Goal: Ask a question

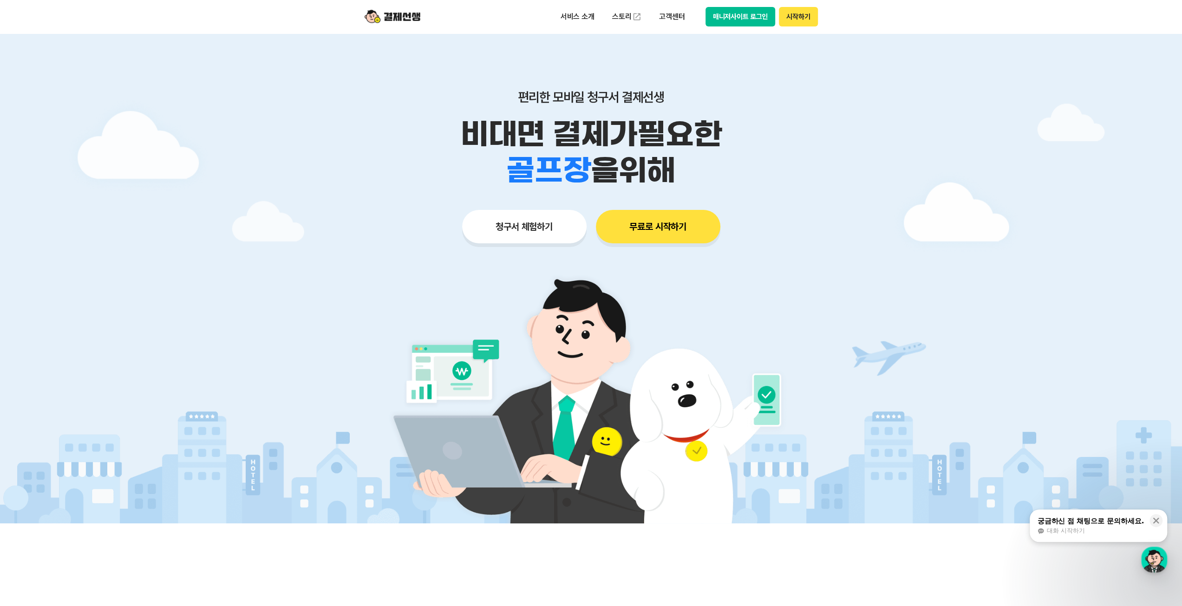
click at [745, 24] on button "매니저사이트 로그인" at bounding box center [740, 17] width 70 height 20
click at [803, 16] on button "시작하기" at bounding box center [798, 17] width 39 height 20
click at [753, 16] on button "매니저사이트 로그인" at bounding box center [740, 17] width 70 height 20
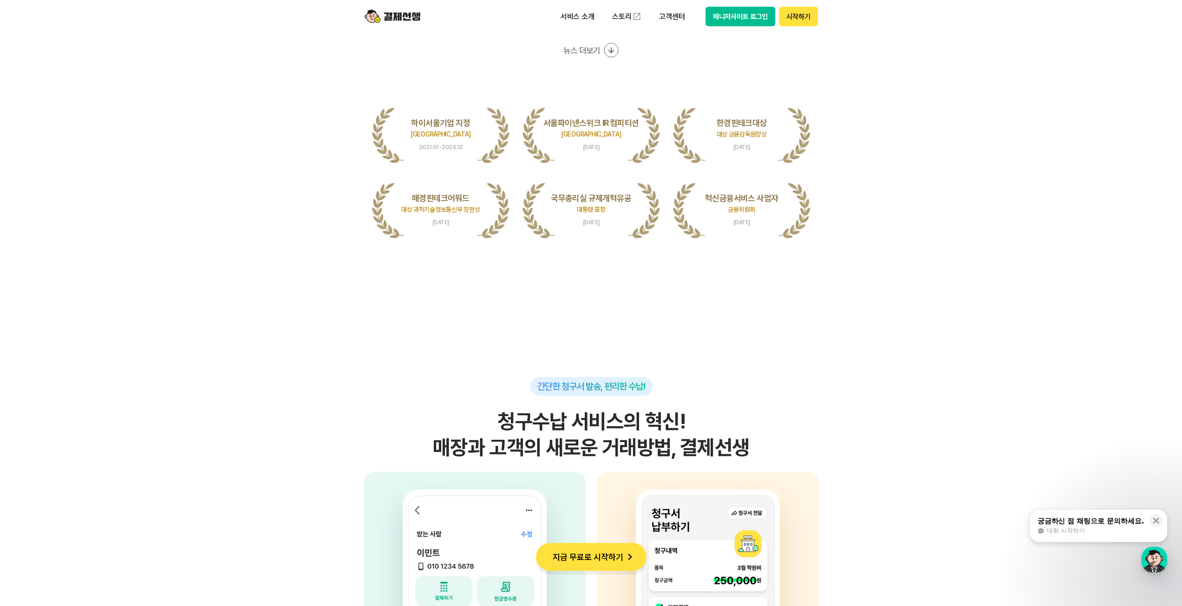
scroll to position [2089, 0]
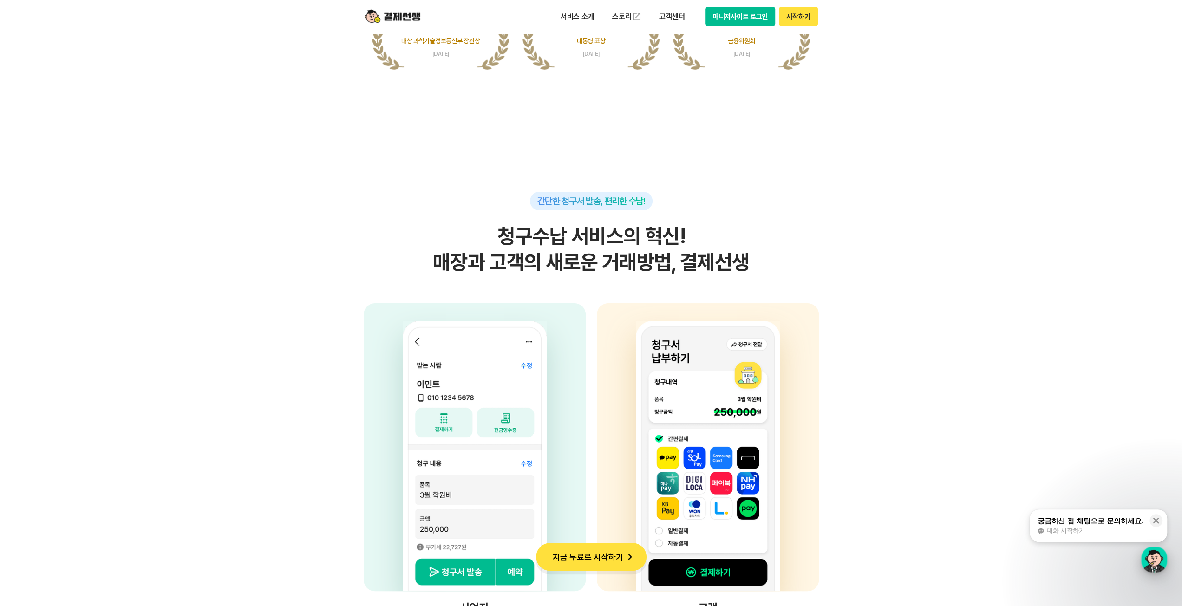
click at [1155, 556] on div "button" at bounding box center [1154, 560] width 26 height 26
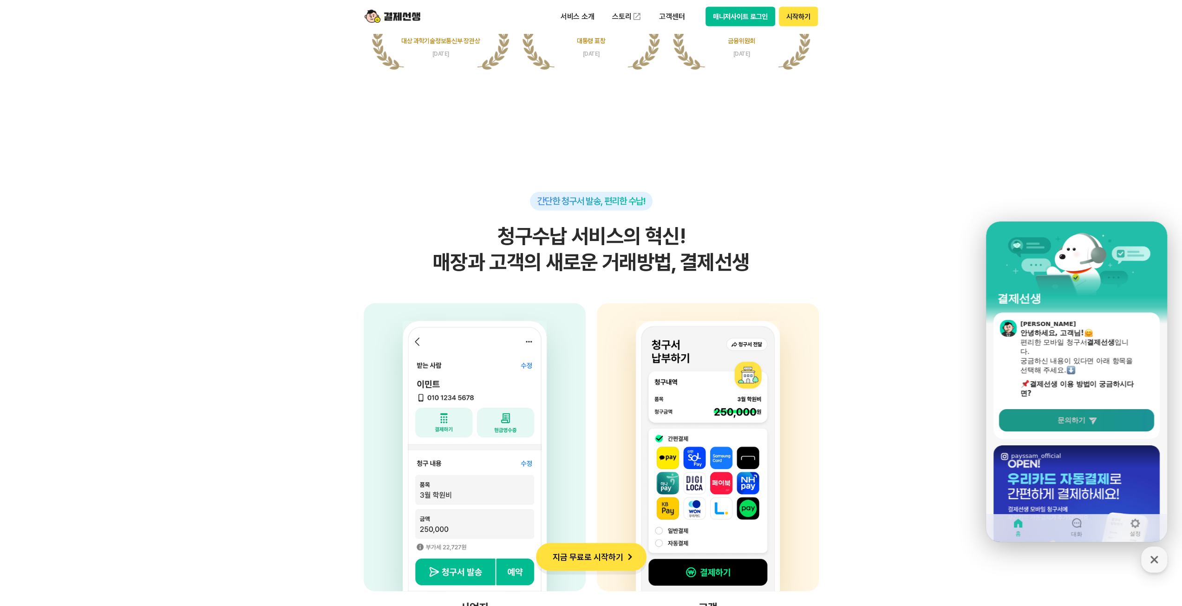
click at [1064, 410] on link "문의하기" at bounding box center [1076, 420] width 155 height 22
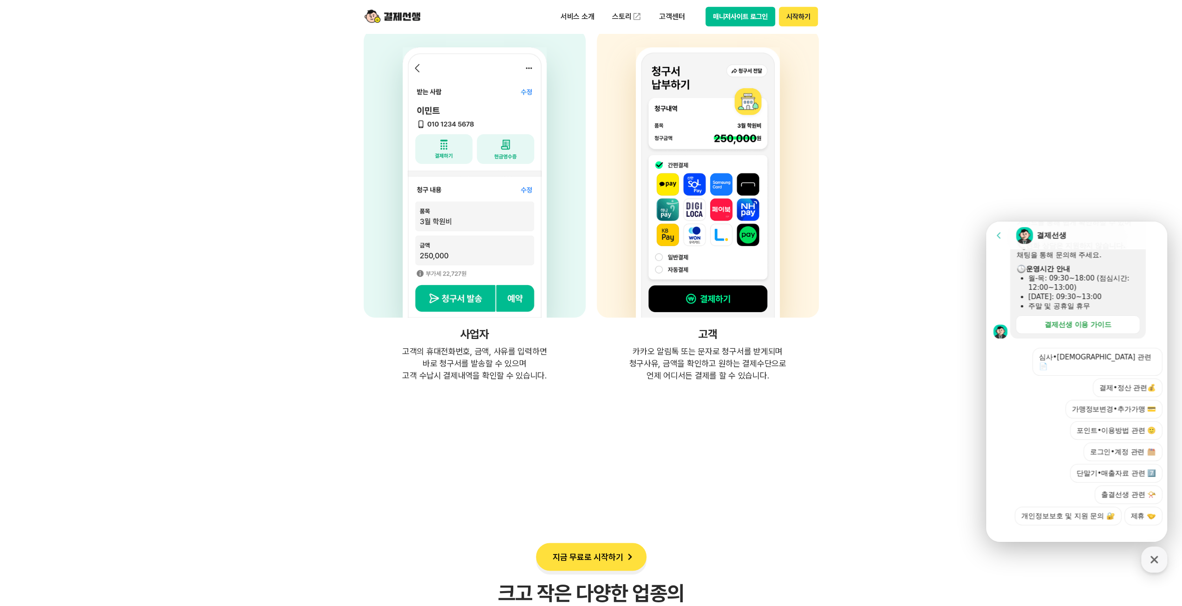
scroll to position [2368, 0]
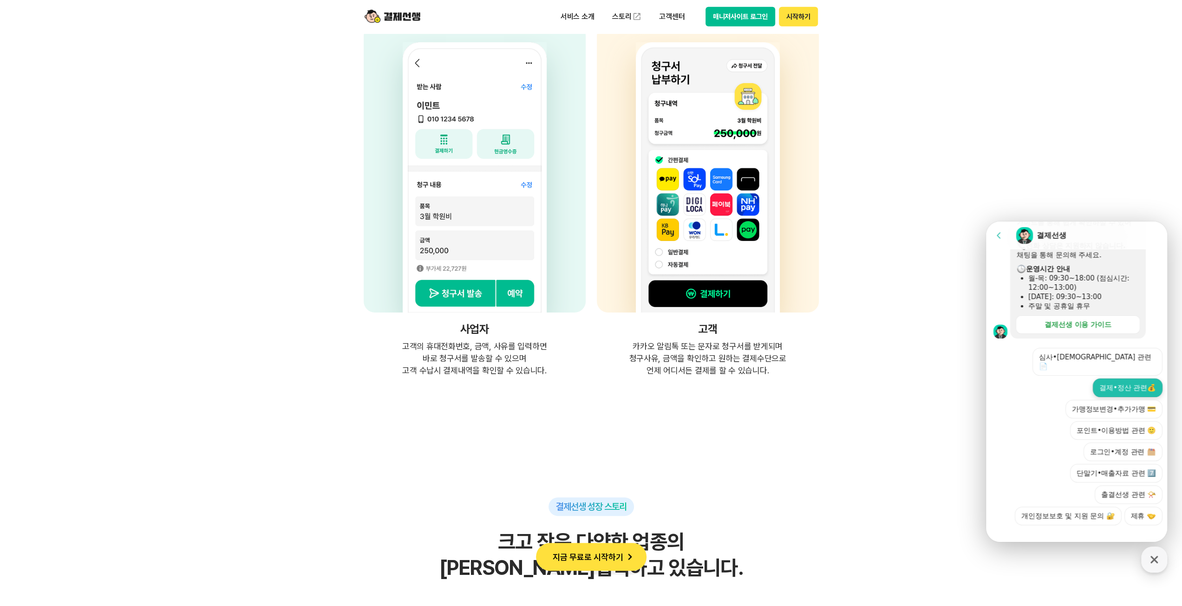
click at [1122, 378] on button "결제•정산 관련💰" at bounding box center [1128, 387] width 70 height 19
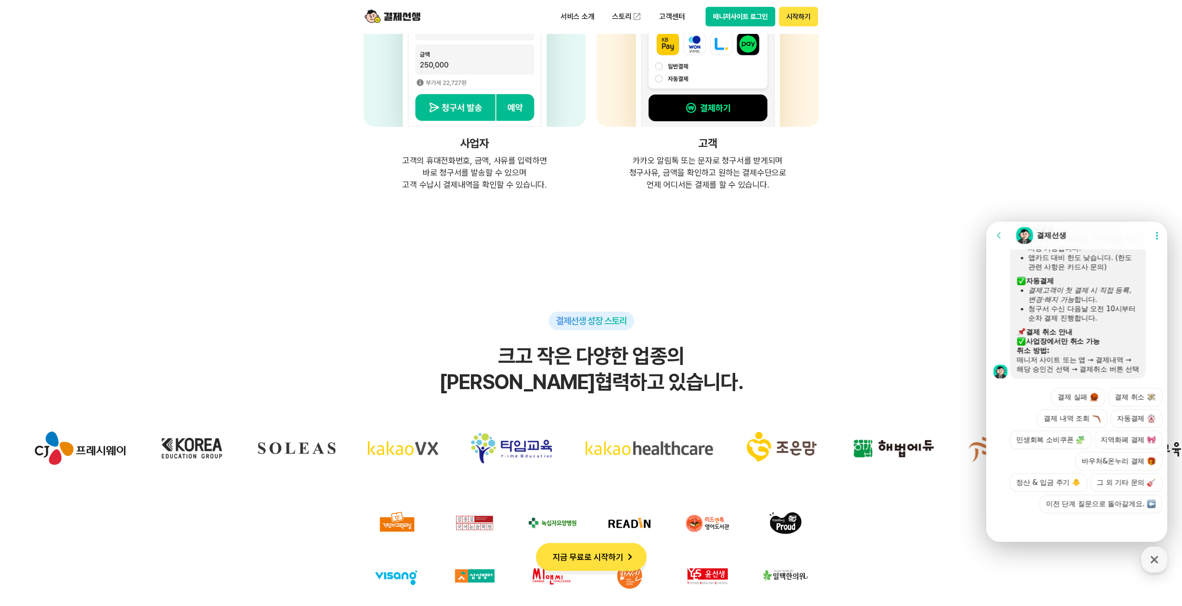
scroll to position [501, 0]
click at [1145, 557] on div "button" at bounding box center [1154, 560] width 26 height 26
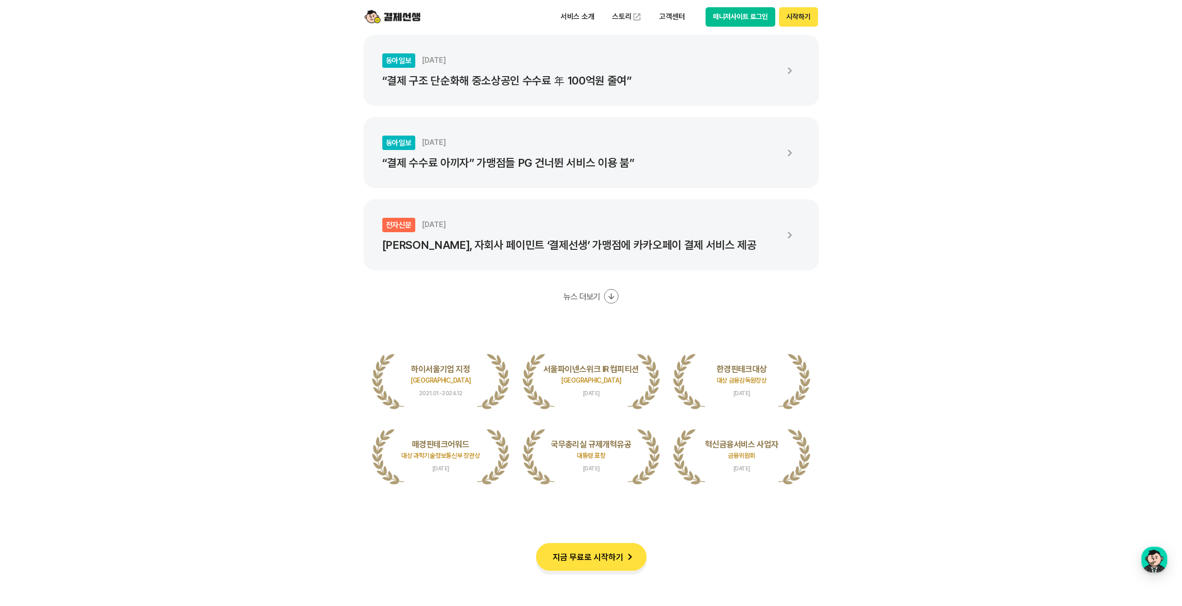
scroll to position [1672, 0]
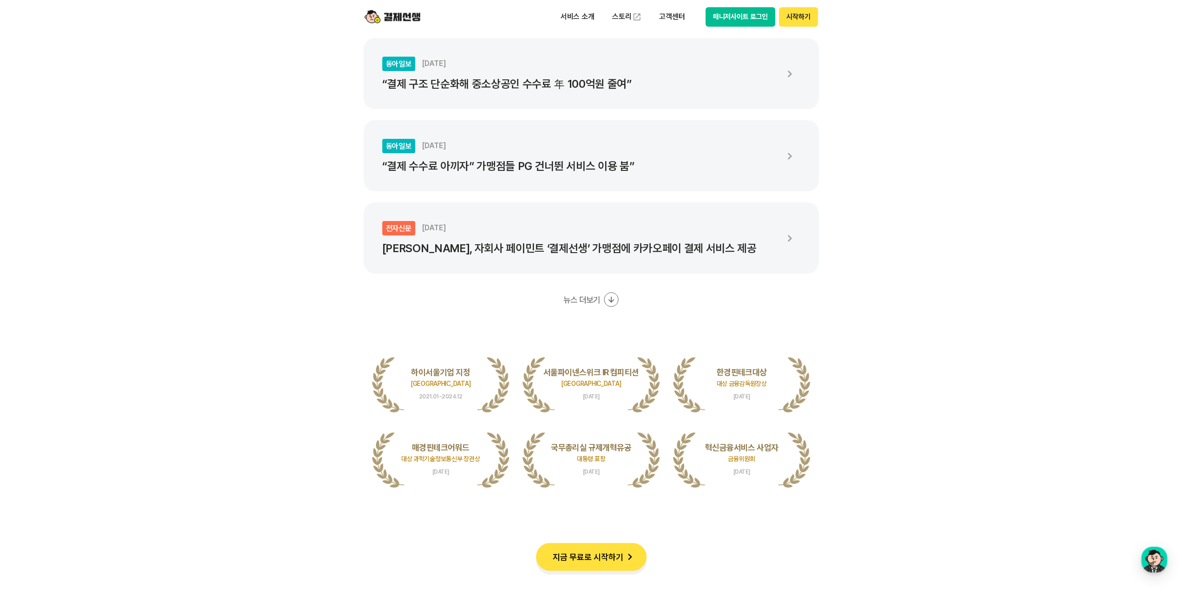
click at [758, 12] on button "매니저사이트 로그인" at bounding box center [740, 17] width 70 height 20
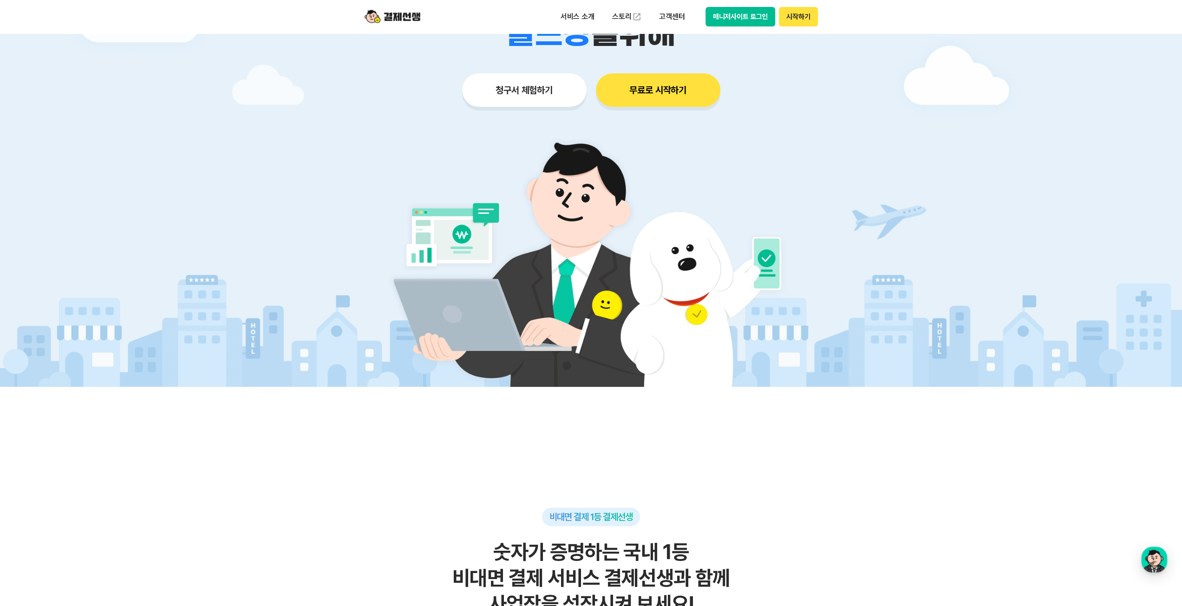
scroll to position [0, 0]
